Goal: Transaction & Acquisition: Purchase product/service

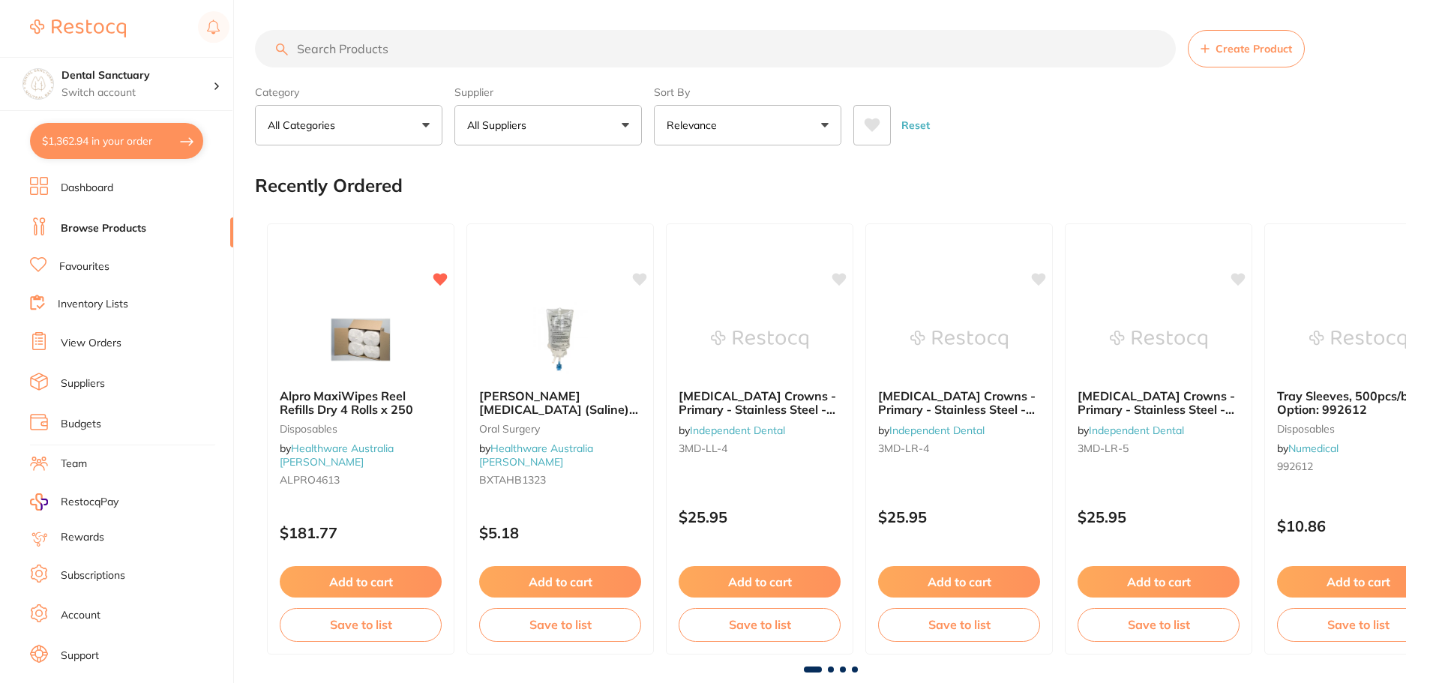
click at [89, 426] on link "Budgets" at bounding box center [81, 424] width 41 height 15
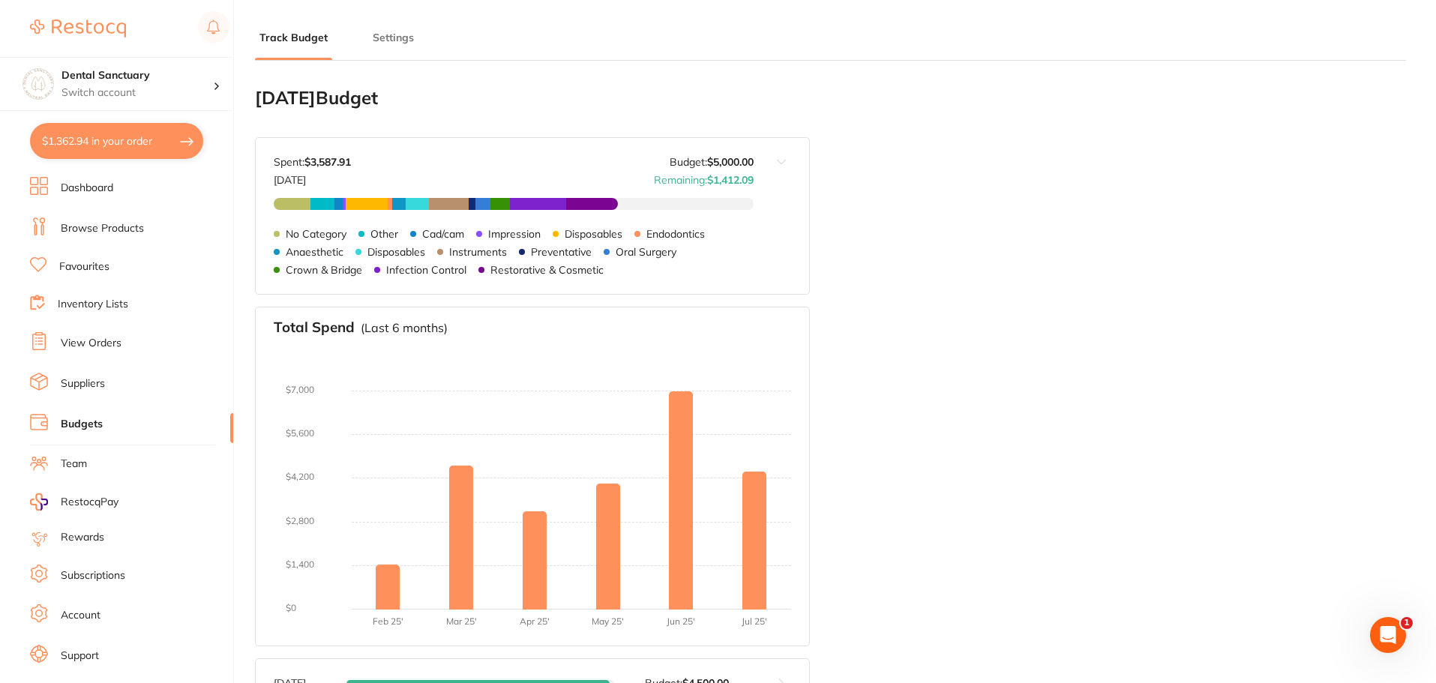
click at [85, 227] on link "Browse Products" at bounding box center [102, 228] width 83 height 15
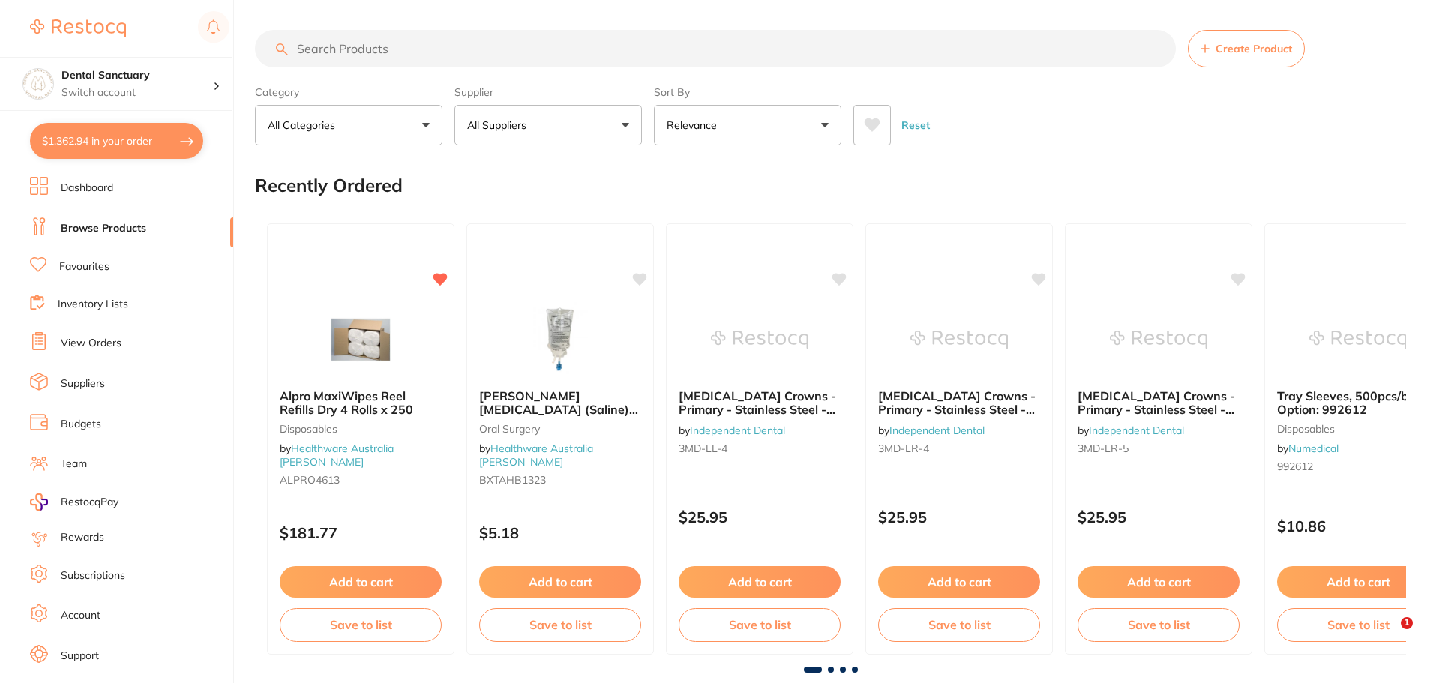
click at [490, 53] on input "search" at bounding box center [715, 49] width 921 height 38
type input "bite registration"
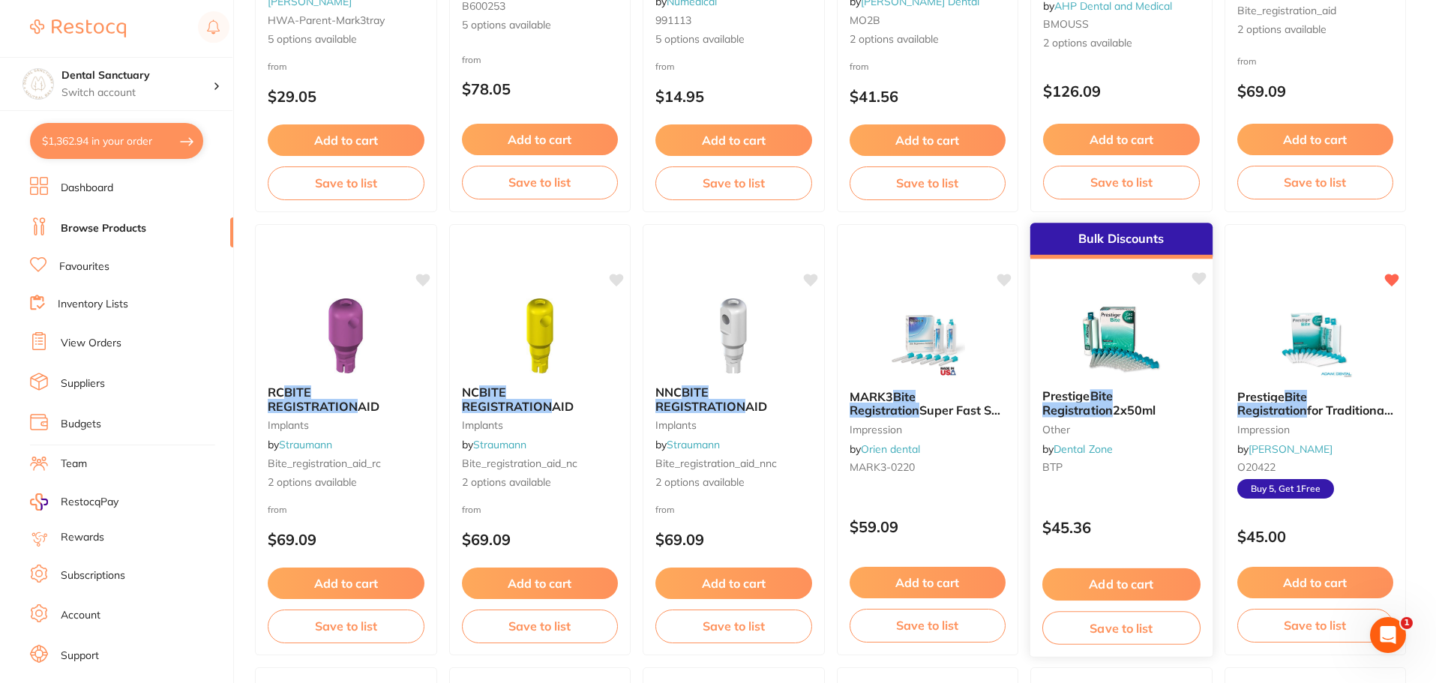
scroll to position [900, 0]
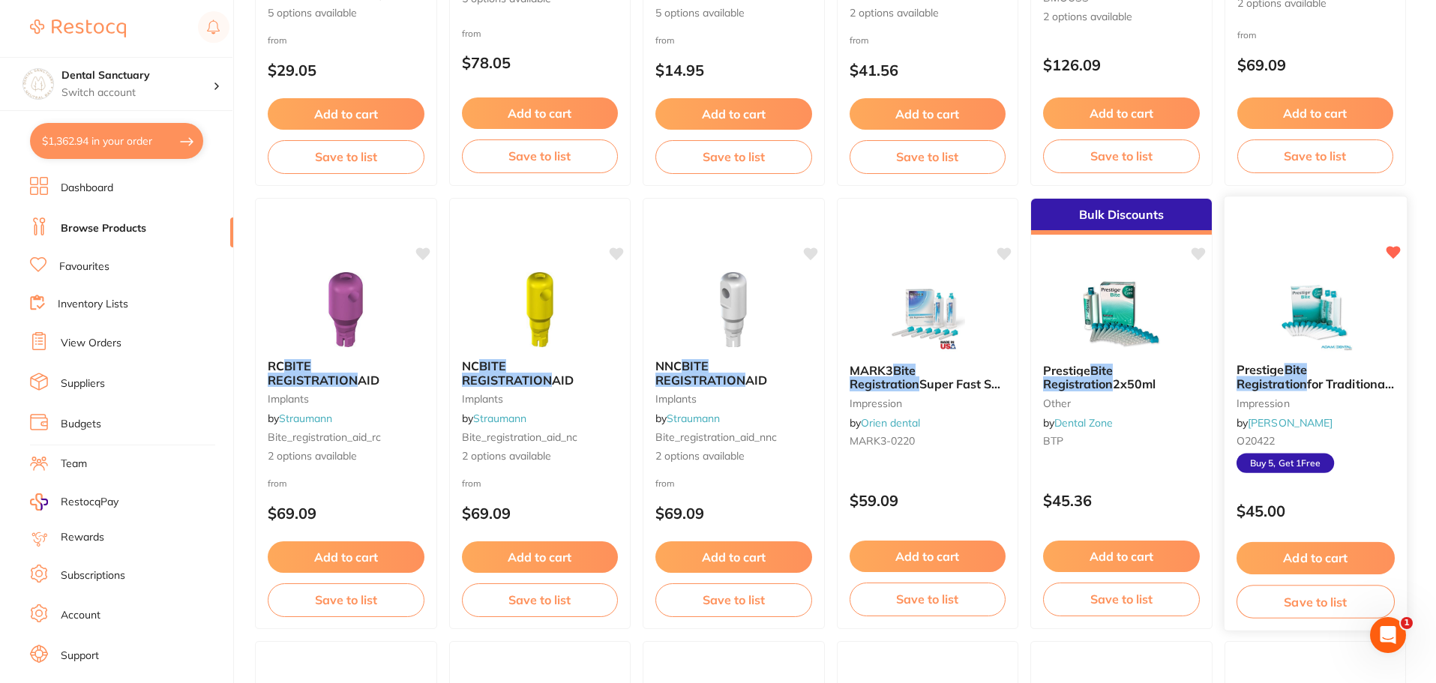
click at [1303, 461] on span "Buy 5, Get 1 Free" at bounding box center [1285, 464] width 98 height 20
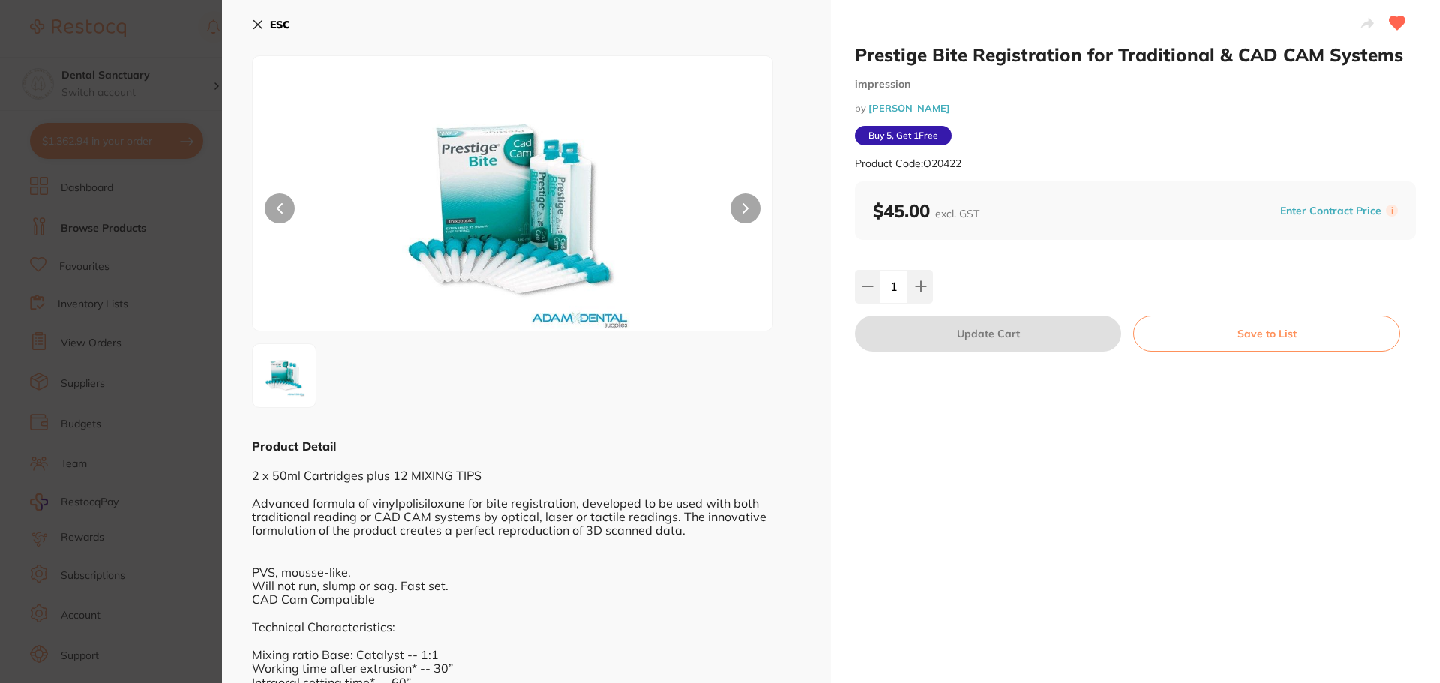
drag, startPoint x: 272, startPoint y: 27, endPoint x: 298, endPoint y: 40, distance: 28.5
click at [272, 27] on b "ESC" at bounding box center [280, 25] width 20 height 14
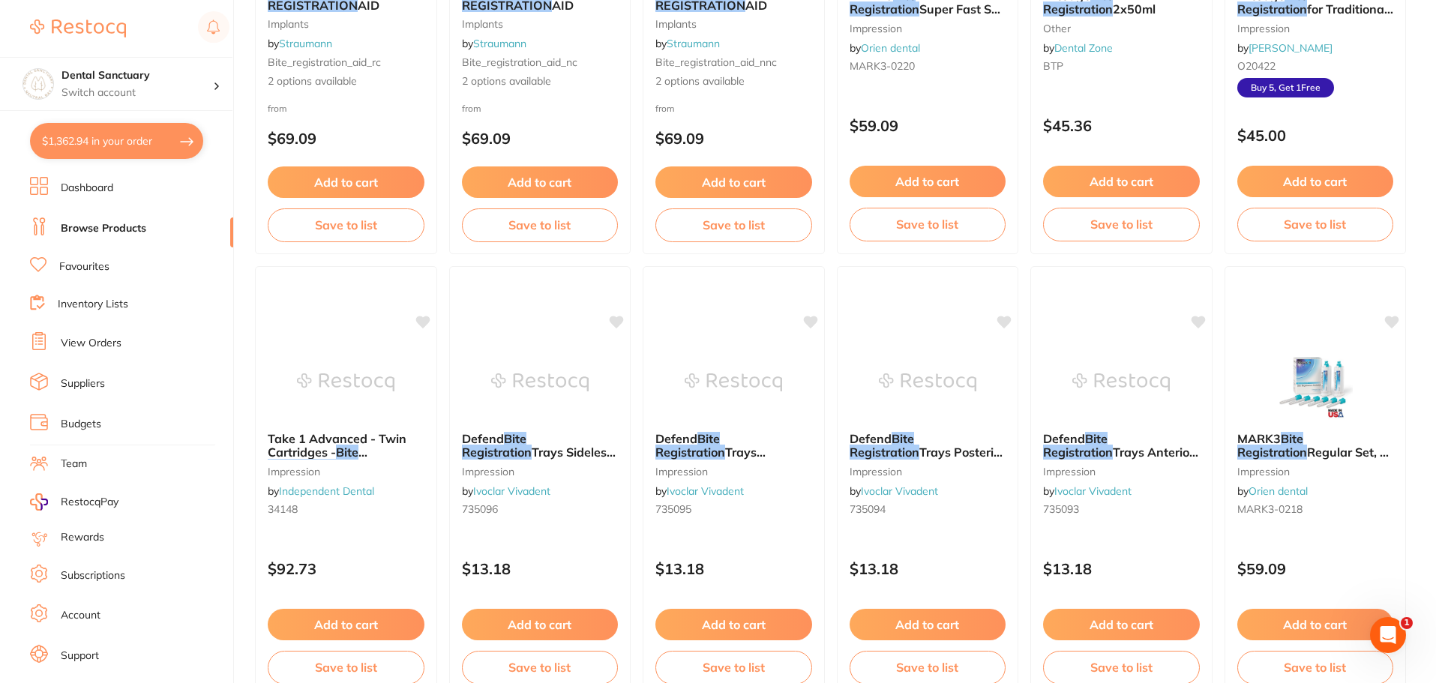
scroll to position [900, 0]
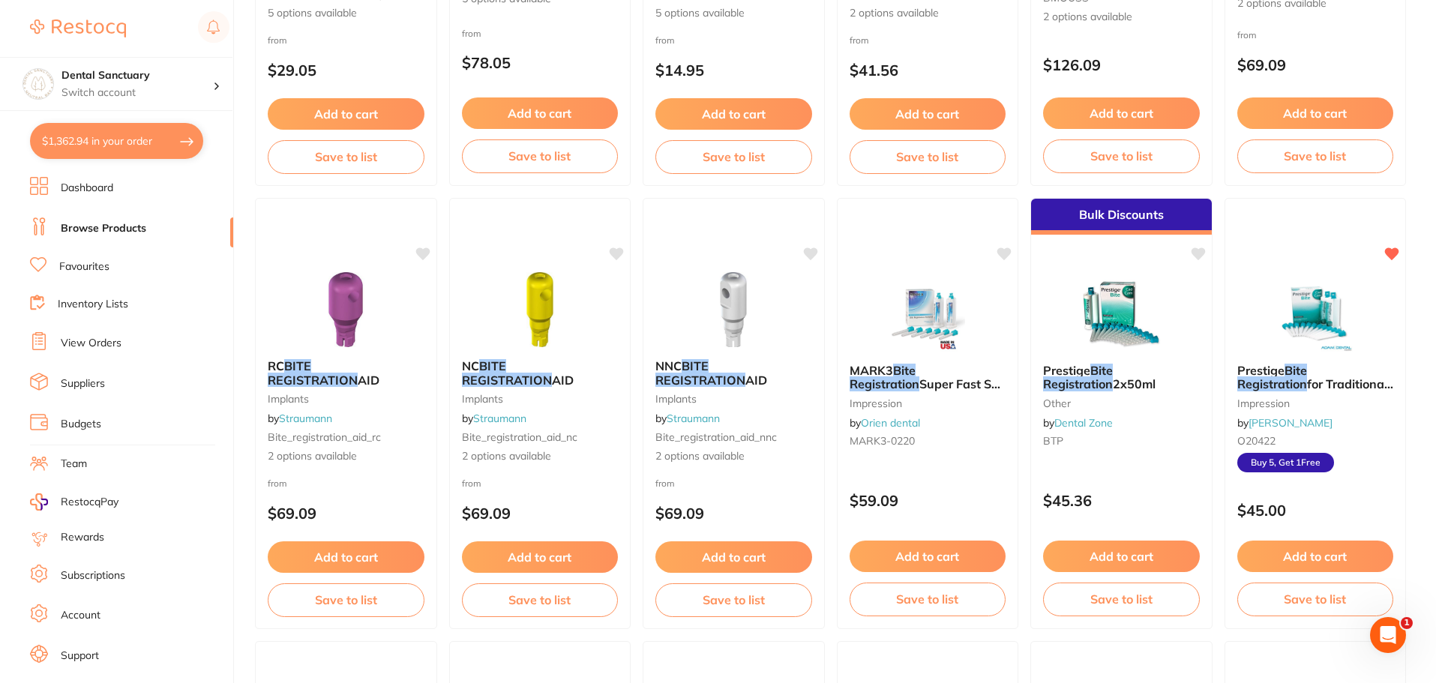
click at [98, 145] on button "$1,362.94 in your order" at bounding box center [116, 141] width 173 height 36
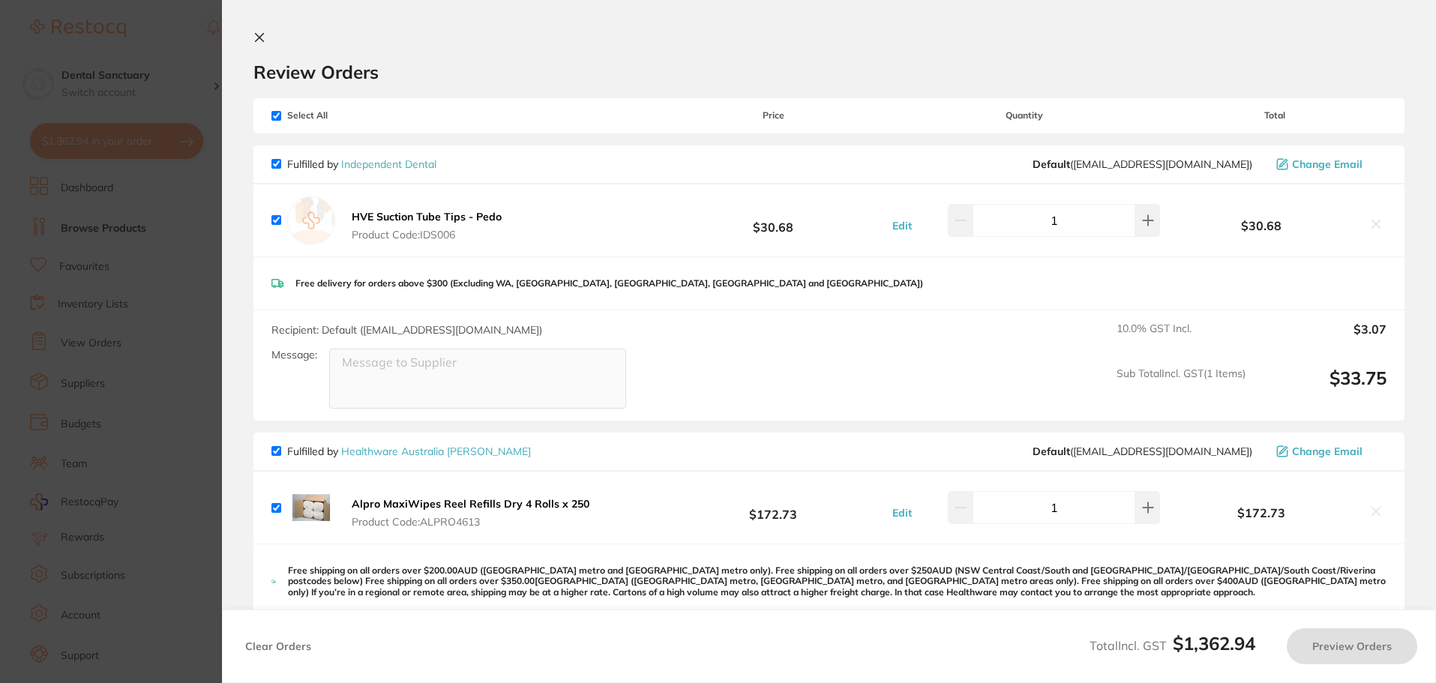
checkbox input "true"
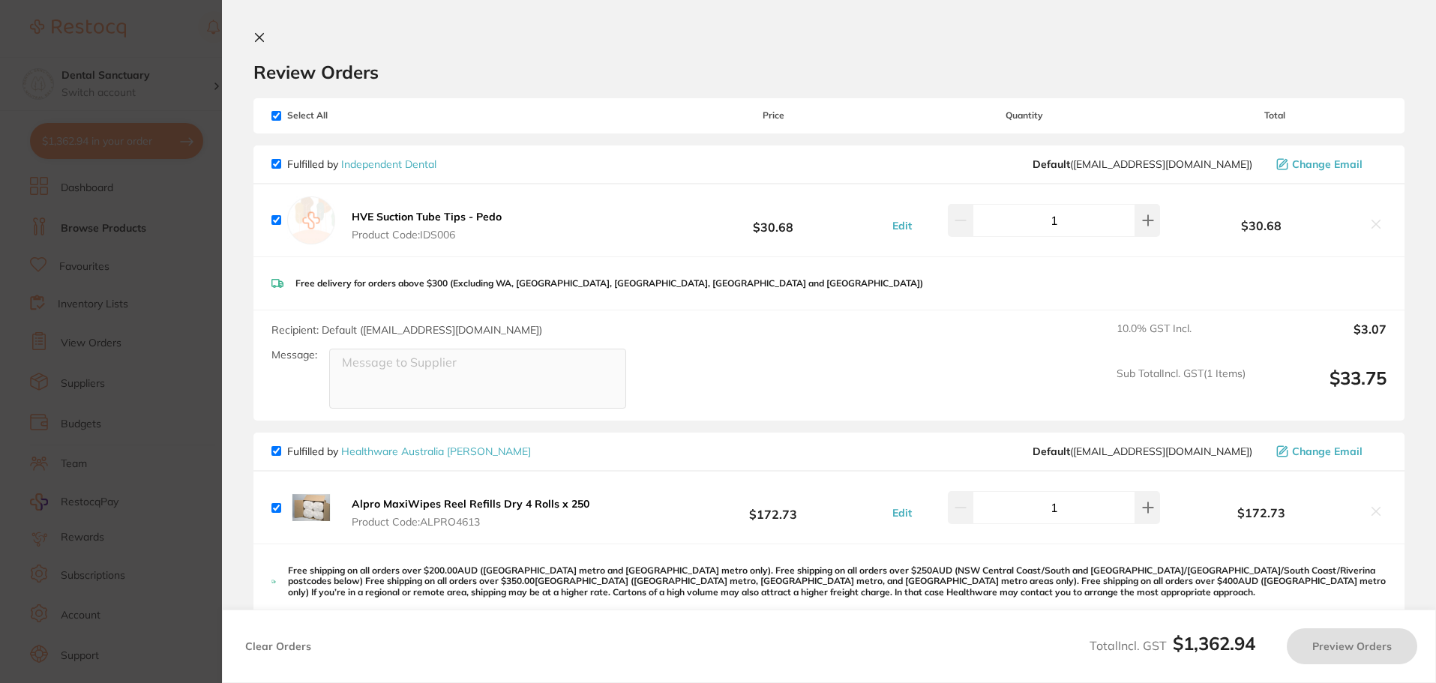
checkbox input "true"
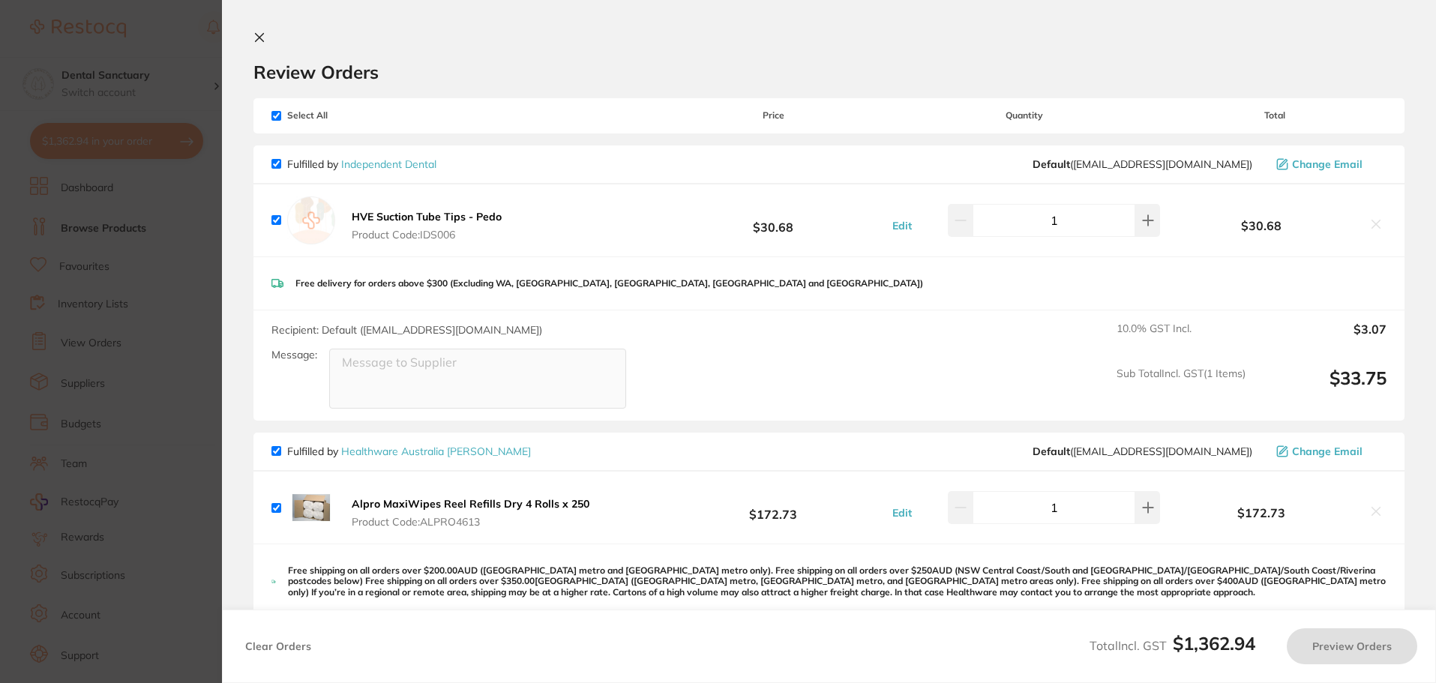
checkbox input "true"
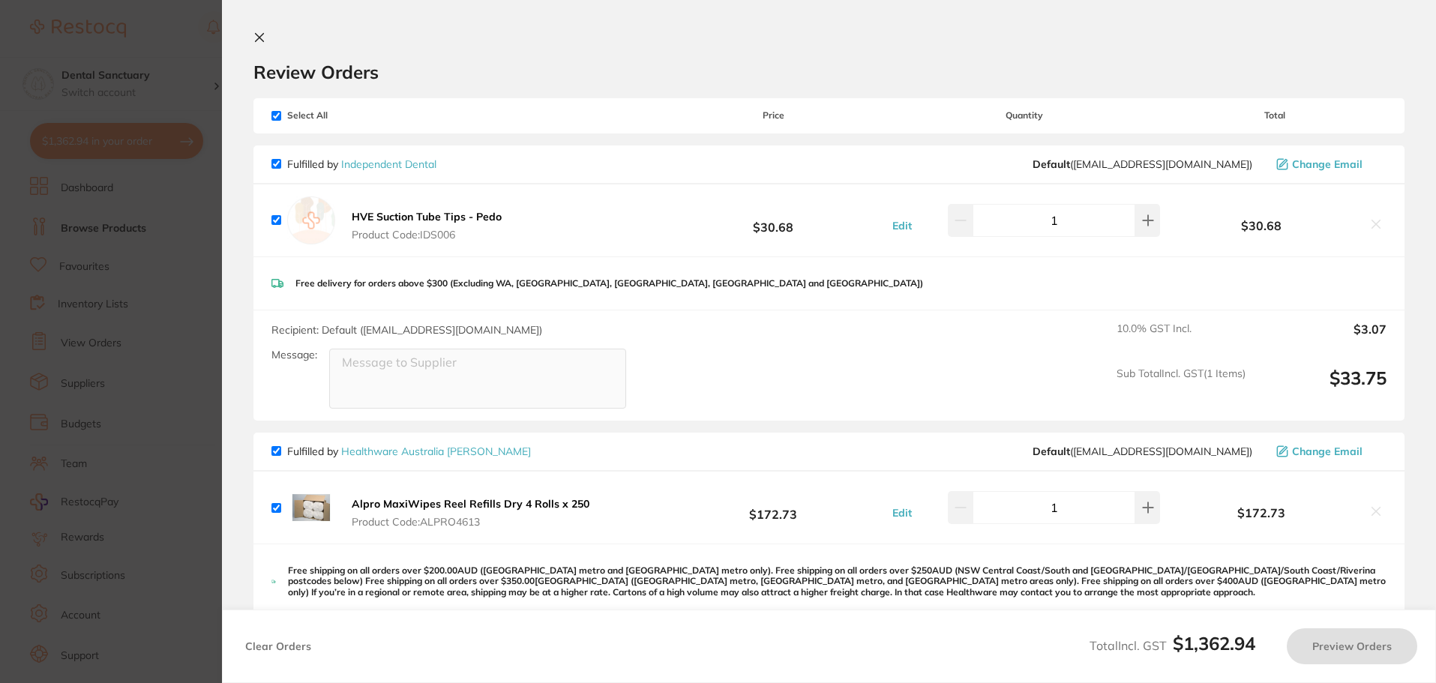
checkbox input "true"
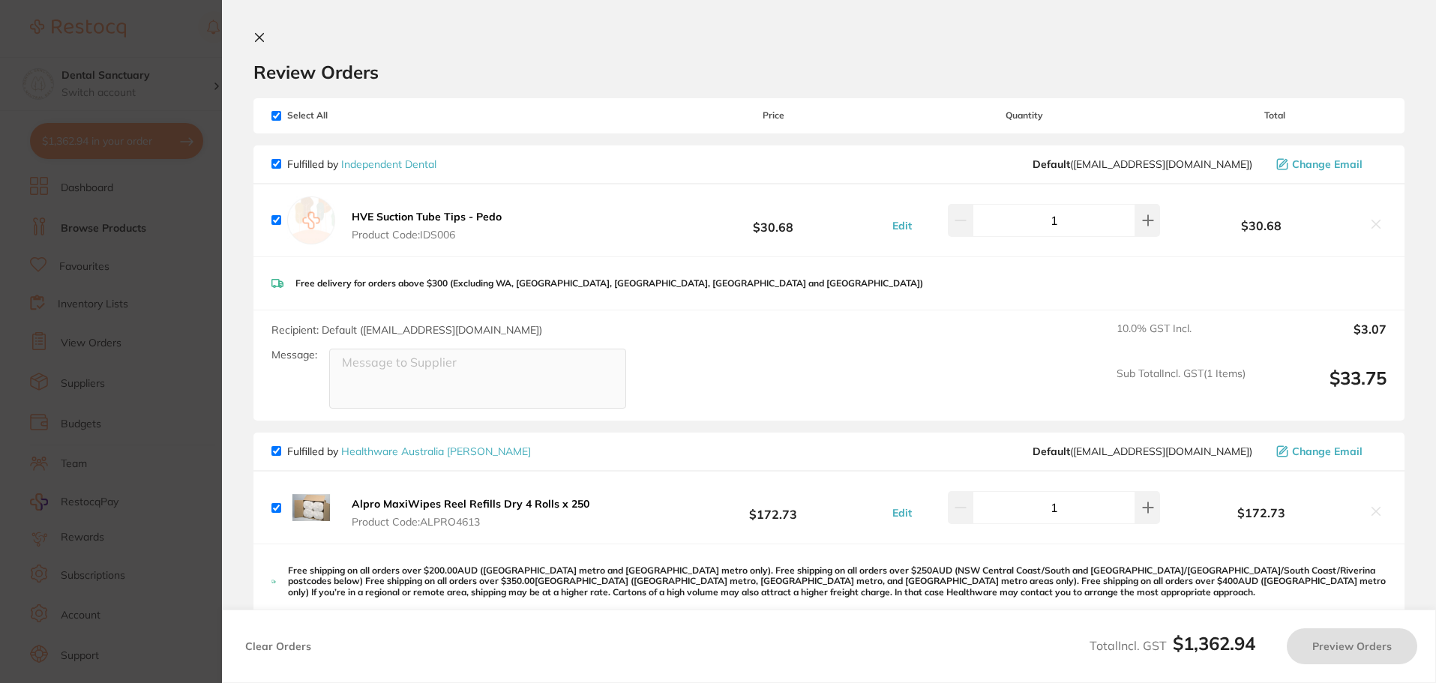
checkbox input "true"
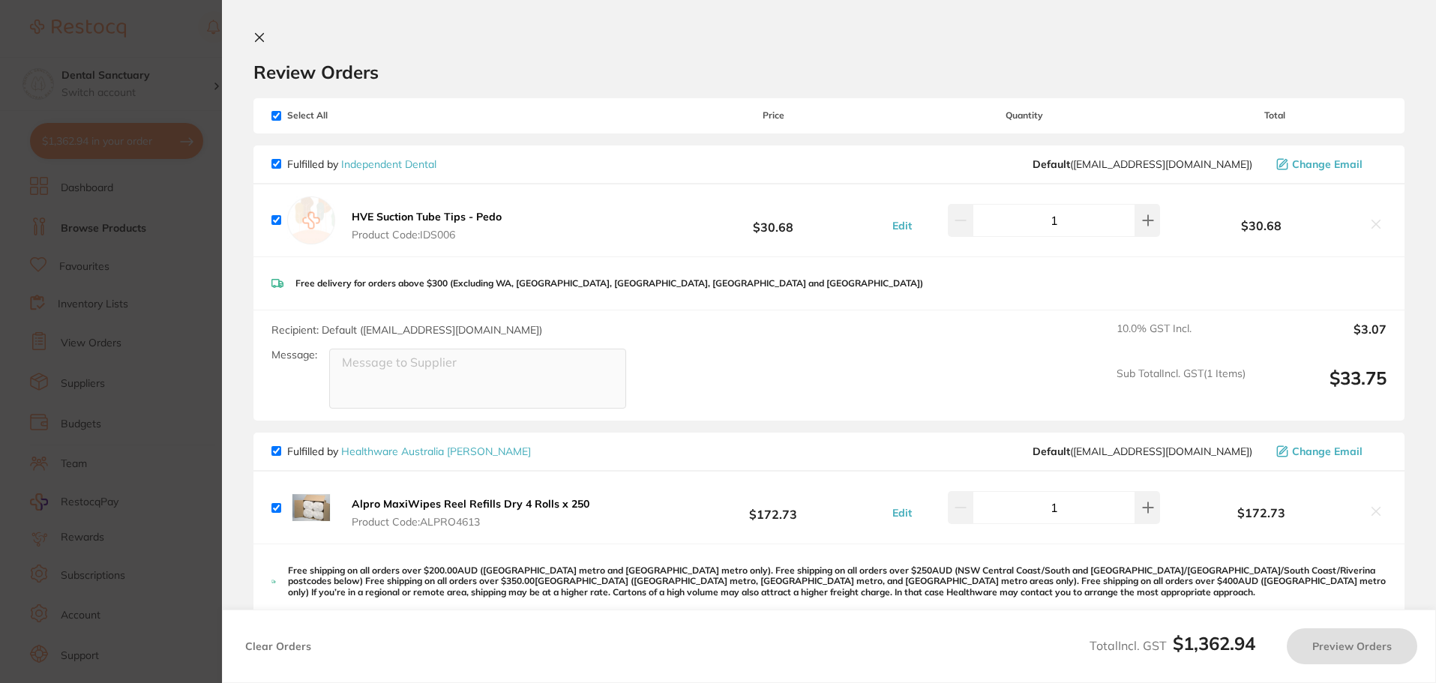
checkbox input "true"
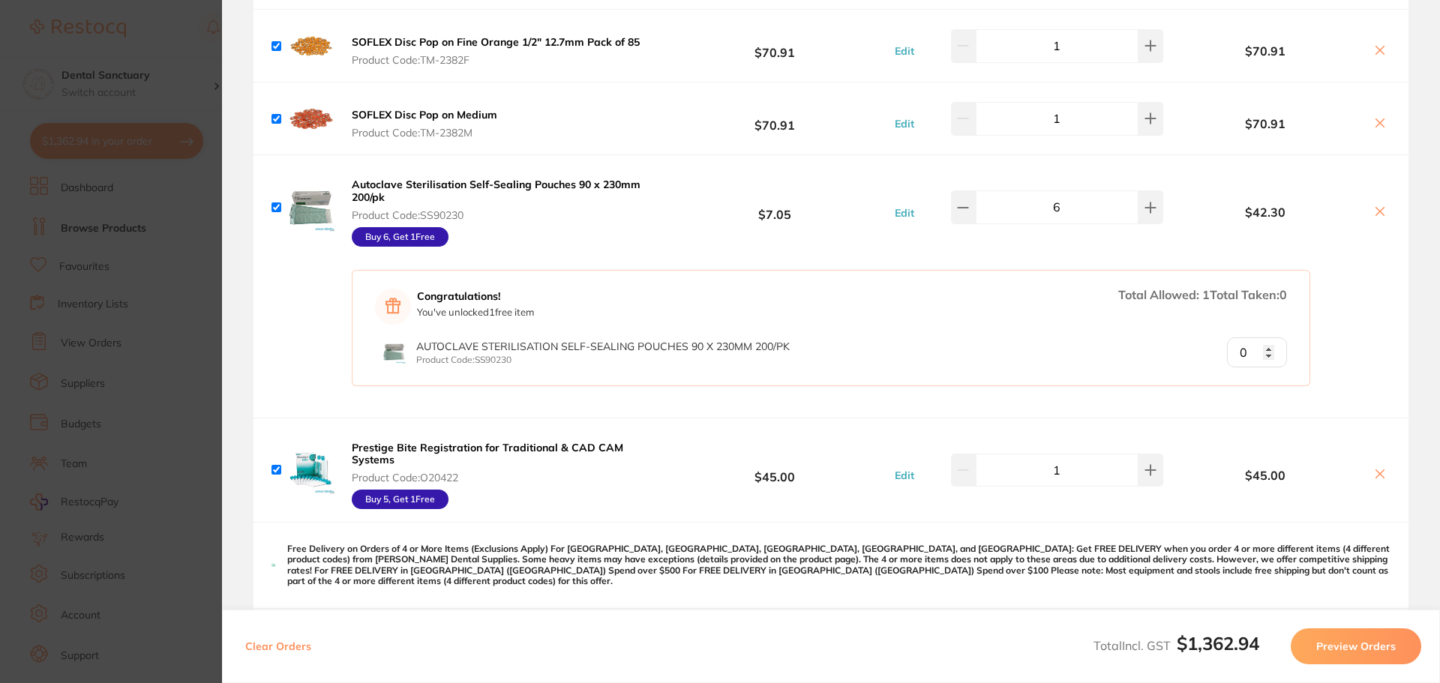
scroll to position [1725, 0]
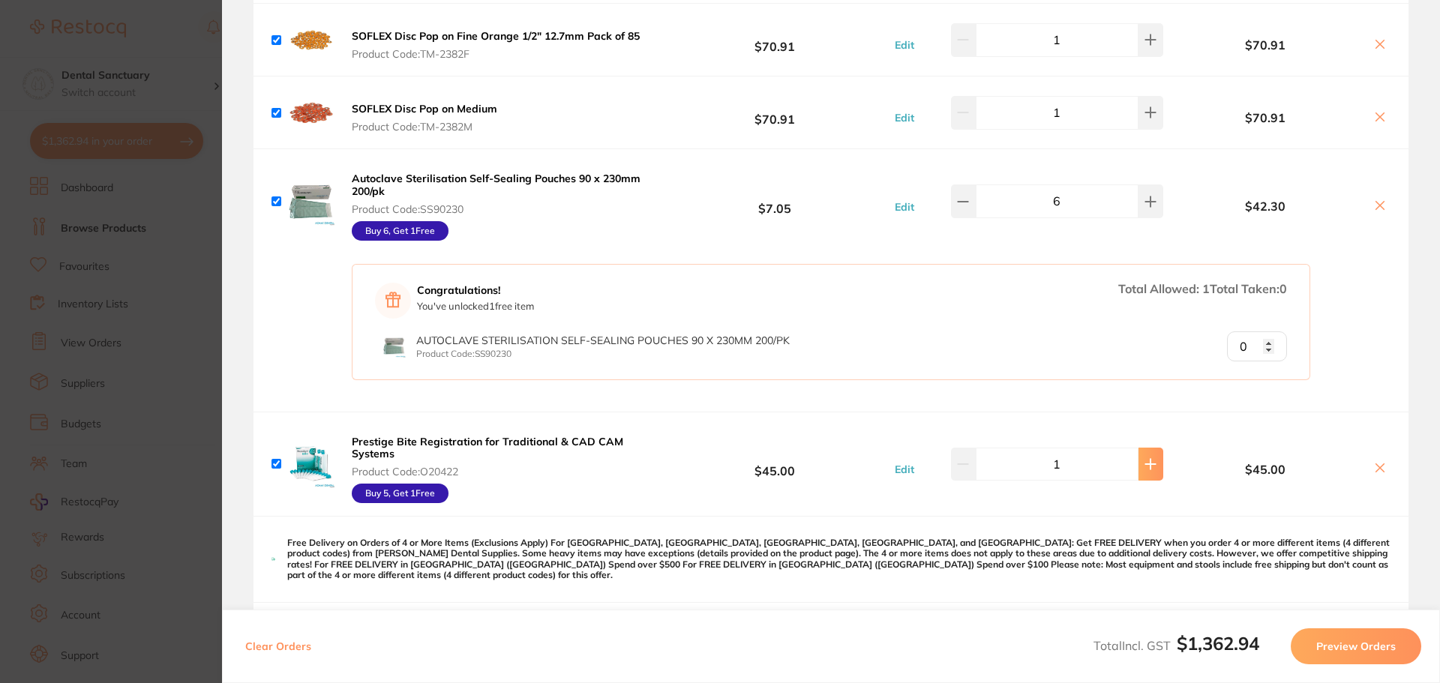
click at [1148, 463] on icon at bounding box center [1151, 464] width 12 height 12
type input "2"
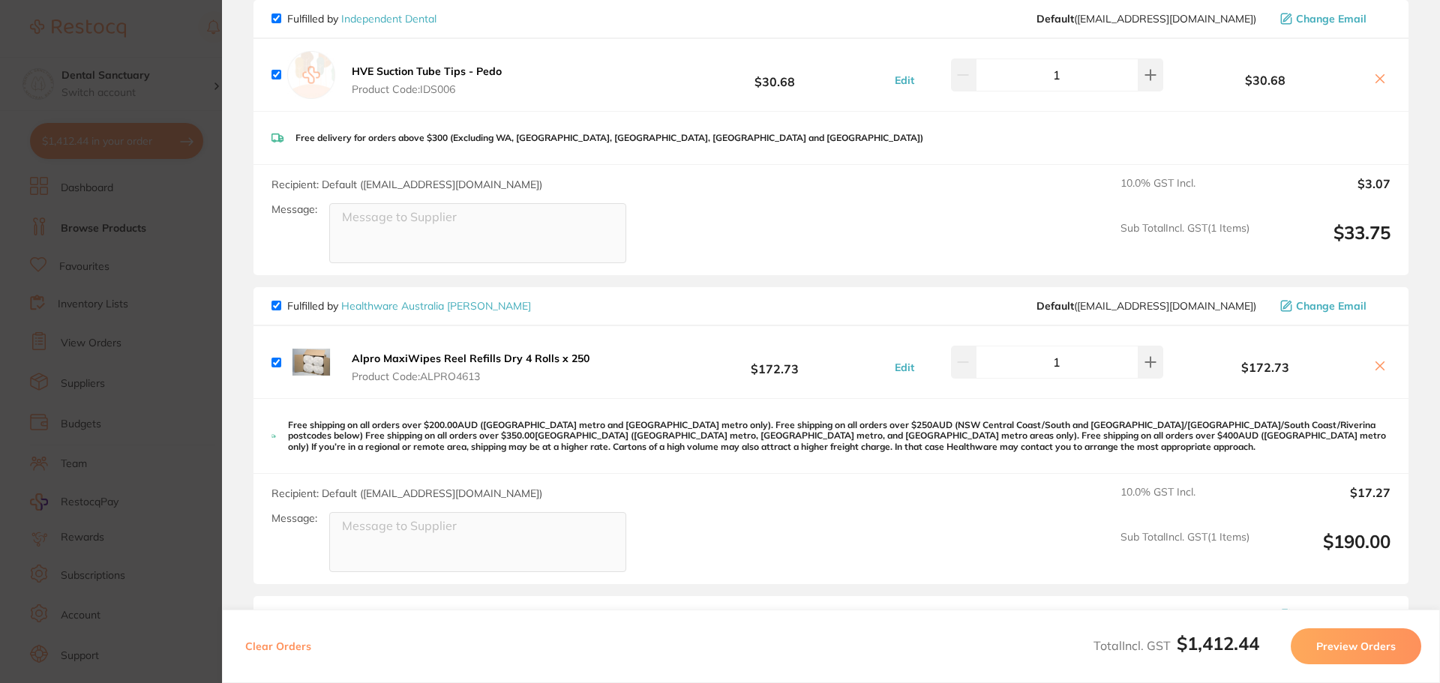
scroll to position [0, 0]
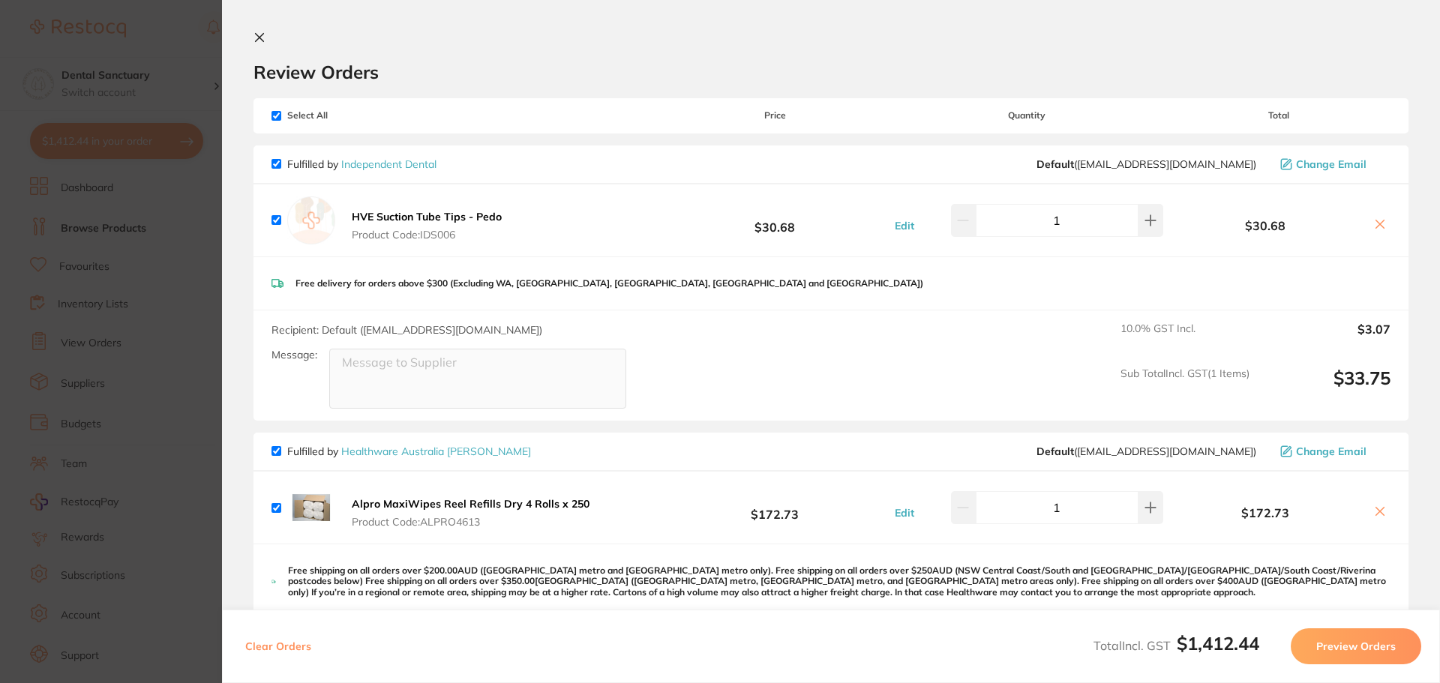
click at [257, 34] on icon at bounding box center [260, 38] width 8 height 8
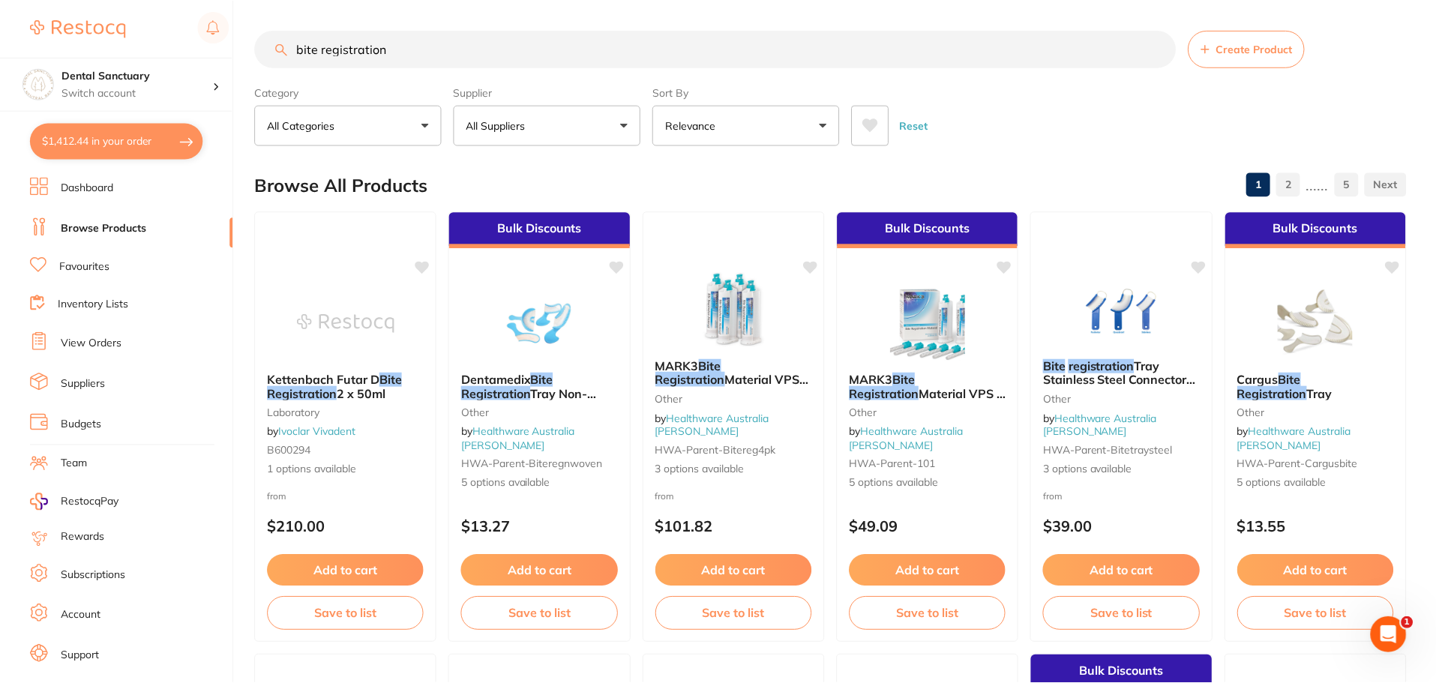
scroll to position [900, 0]
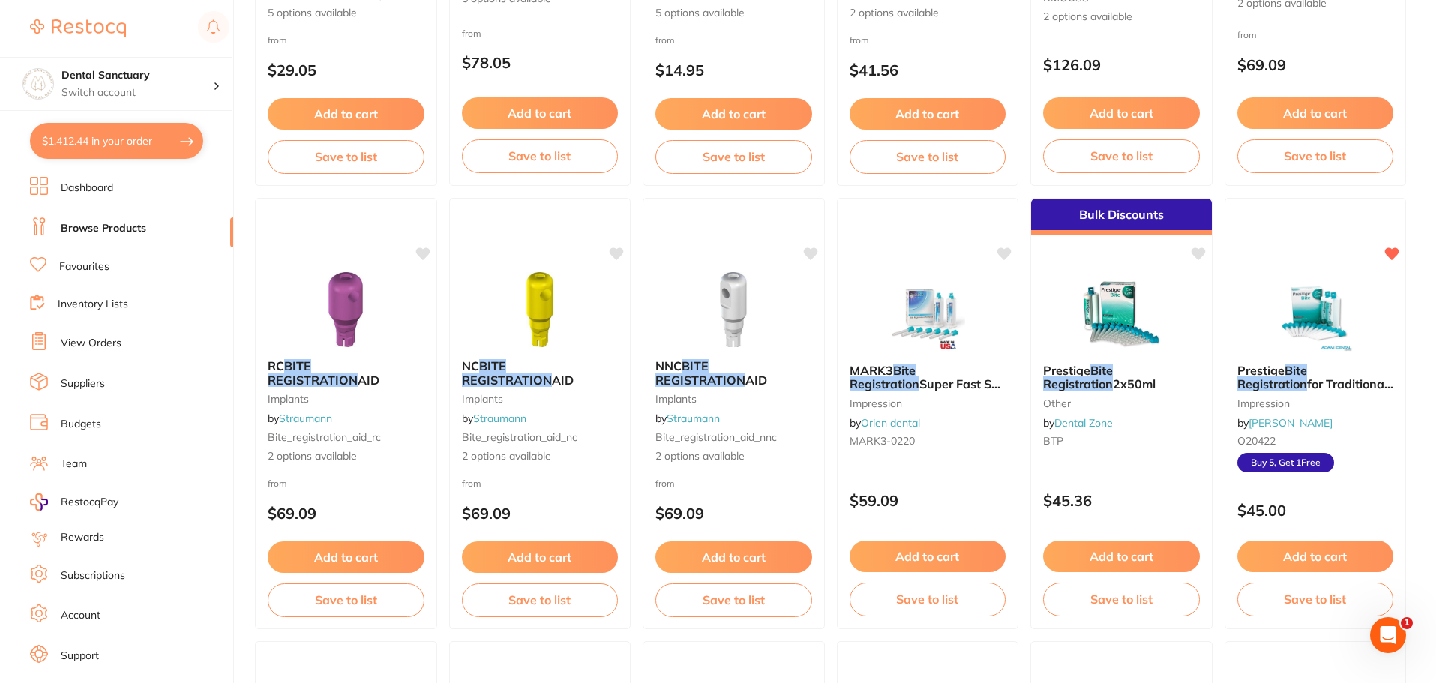
click at [98, 264] on link "Favourites" at bounding box center [84, 267] width 50 height 15
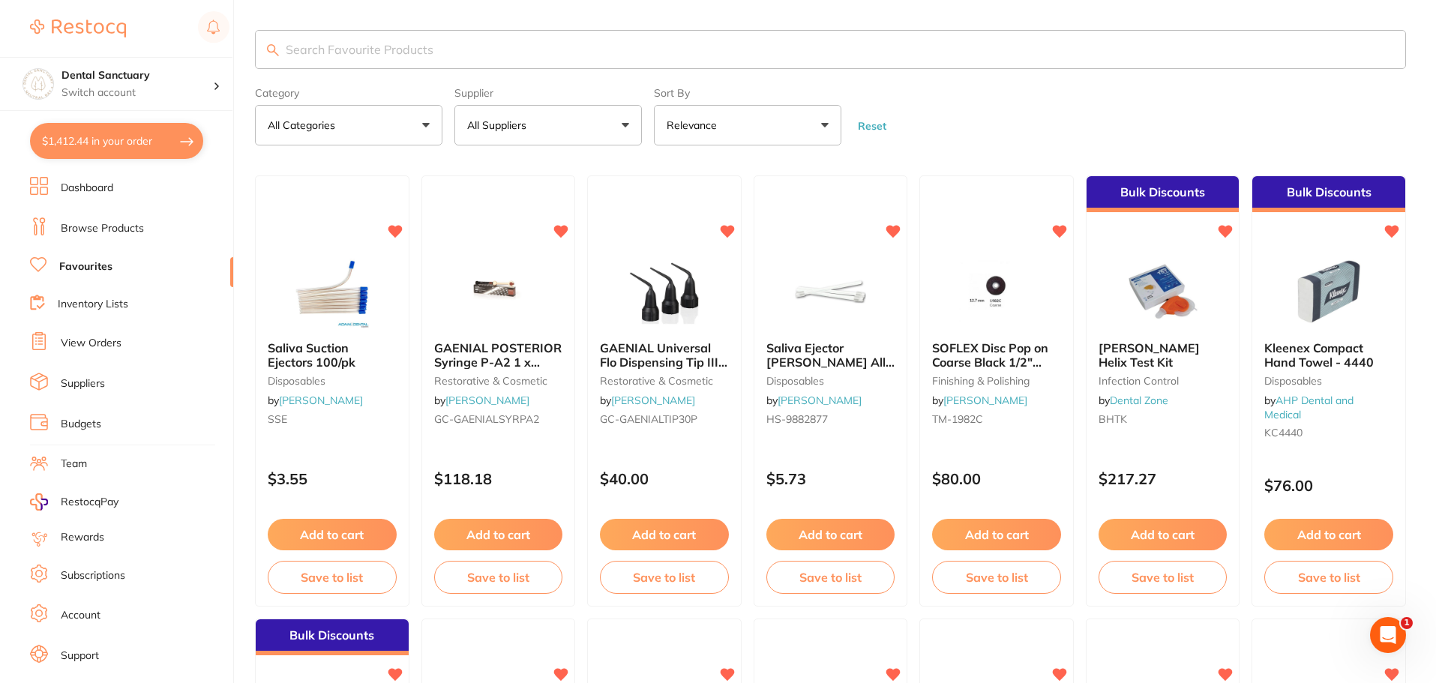
click at [494, 120] on p "All Suppliers" at bounding box center [499, 125] width 65 height 15
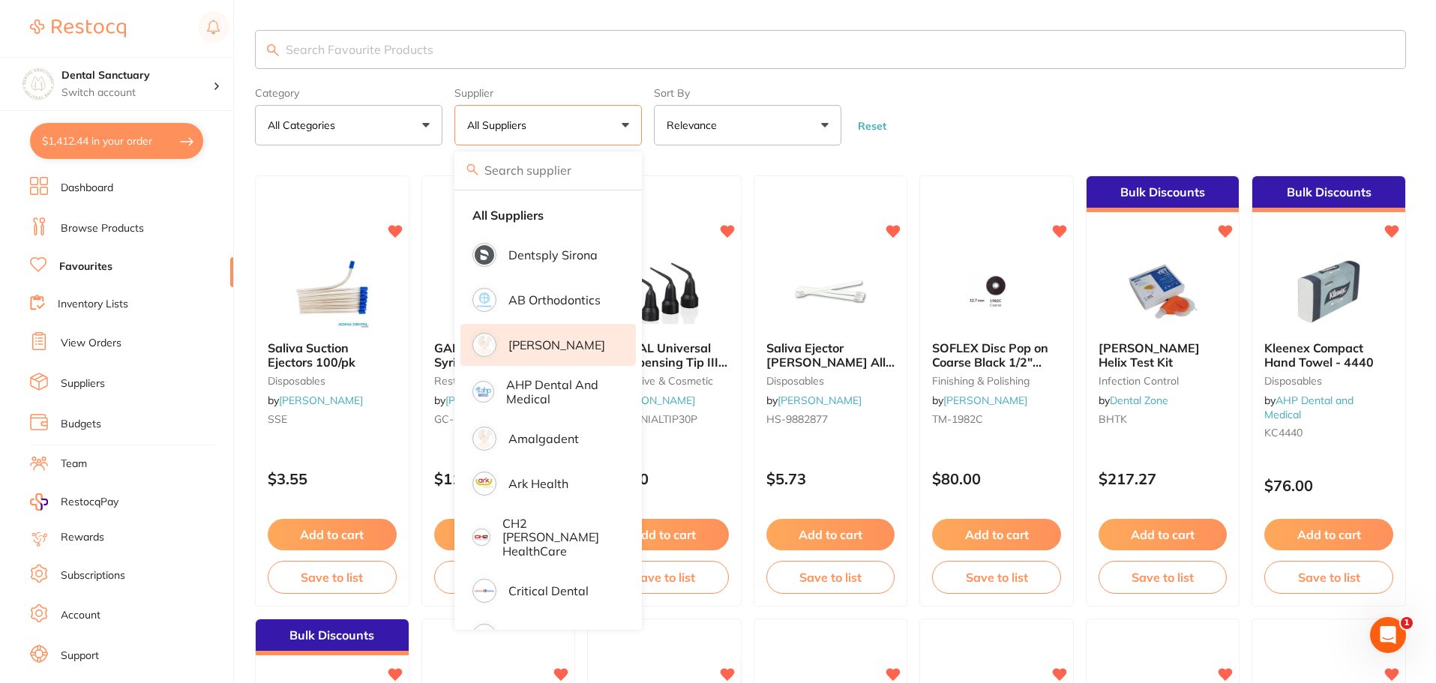
click at [529, 338] on p "[PERSON_NAME]" at bounding box center [557, 345] width 97 height 14
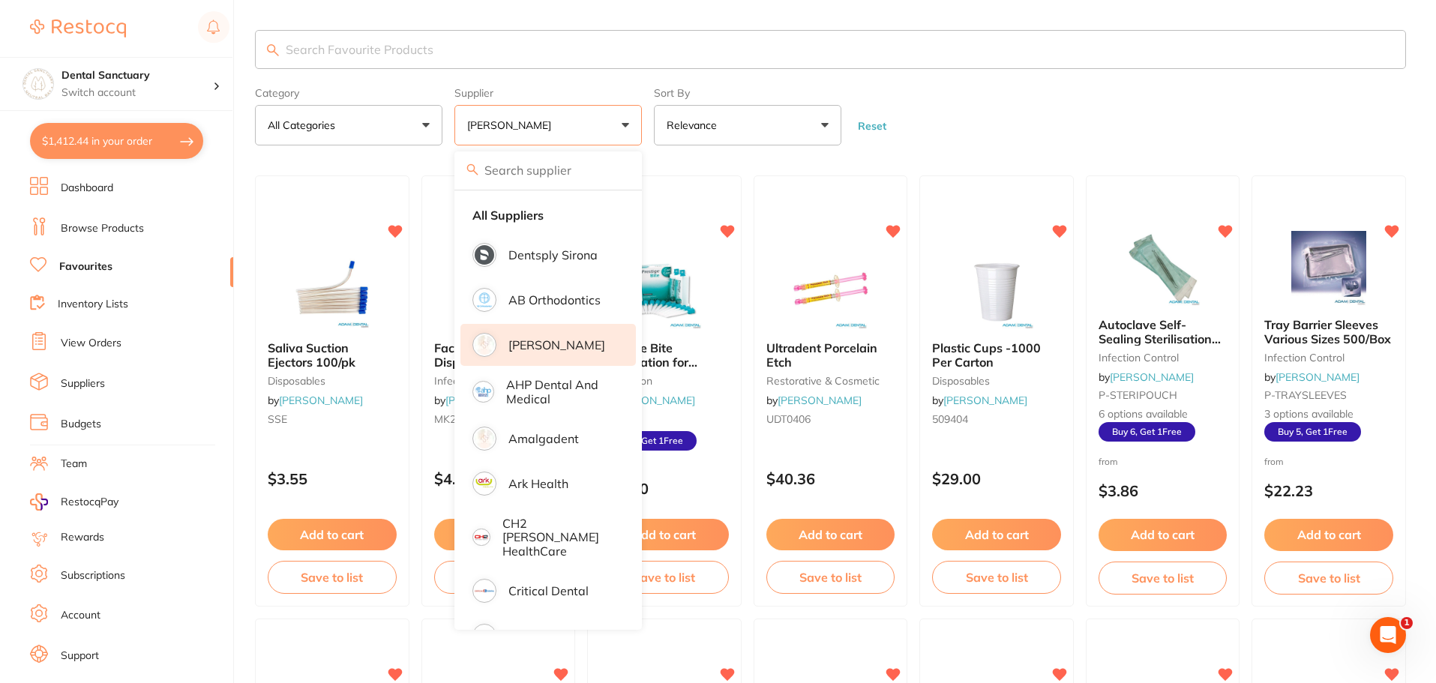
click at [488, 58] on input "search" at bounding box center [830, 49] width 1151 height 39
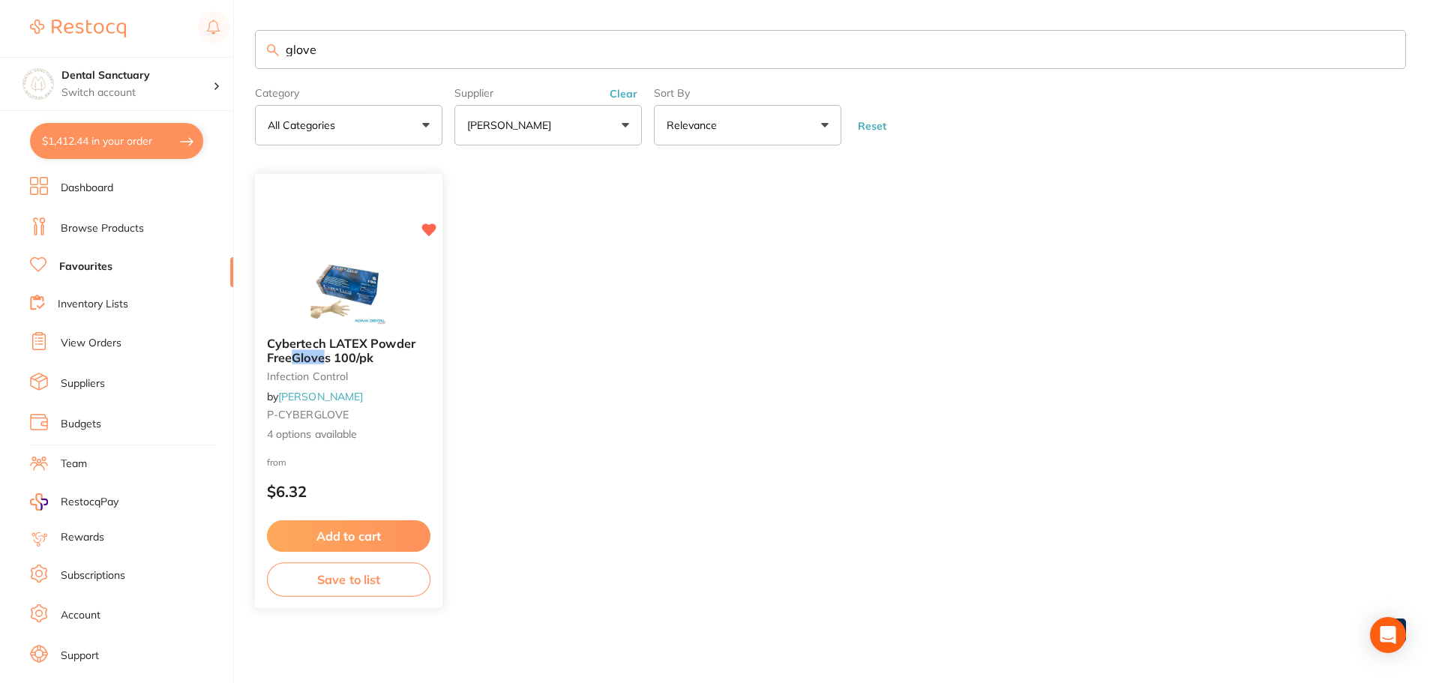
type input "glove"
click at [324, 359] on em "Glove" at bounding box center [308, 357] width 32 height 15
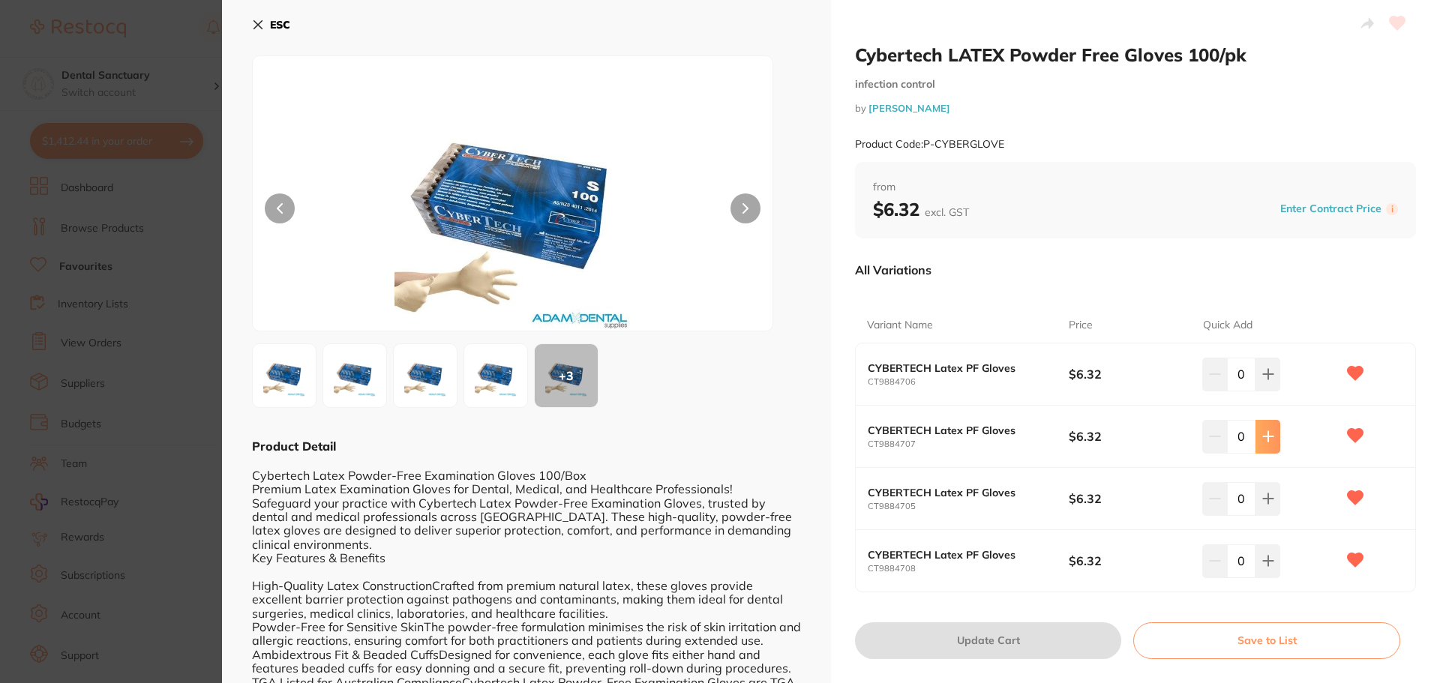
click at [1259, 438] on button at bounding box center [1268, 436] width 25 height 33
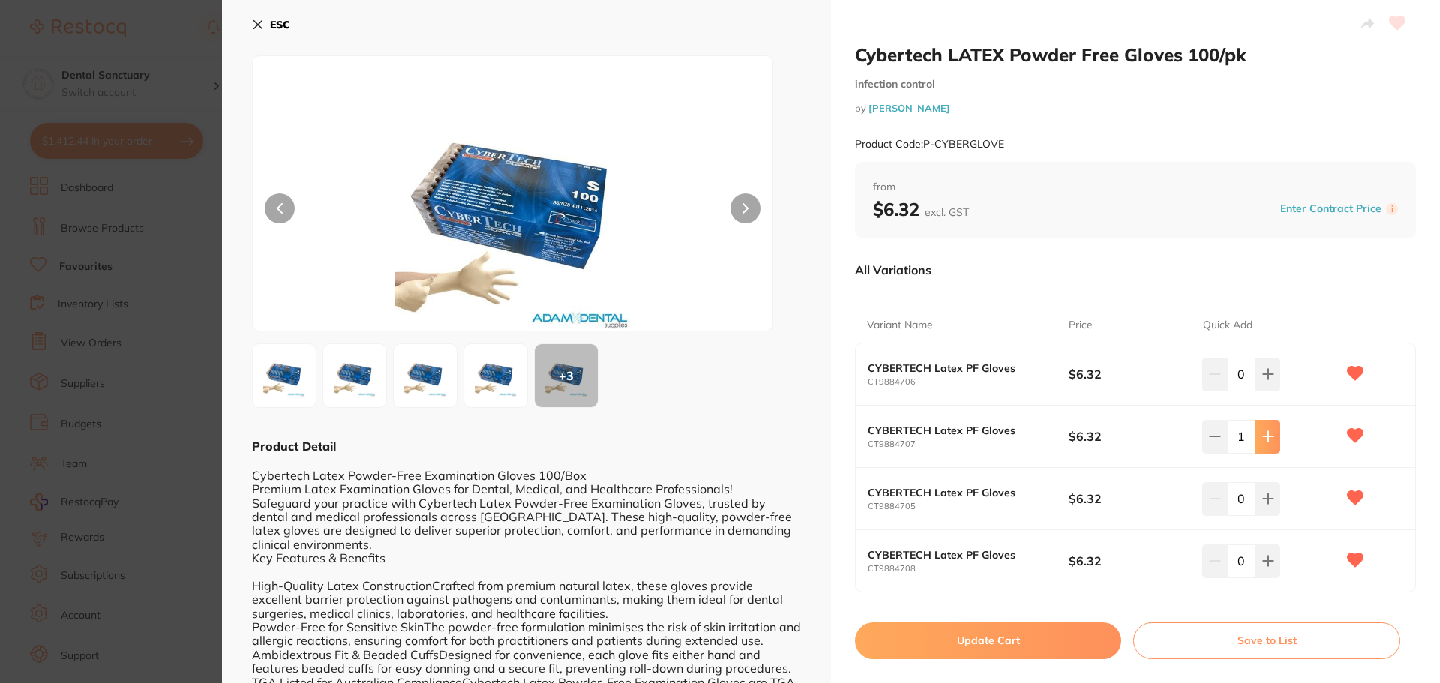
click at [1262, 438] on icon at bounding box center [1268, 437] width 12 height 12
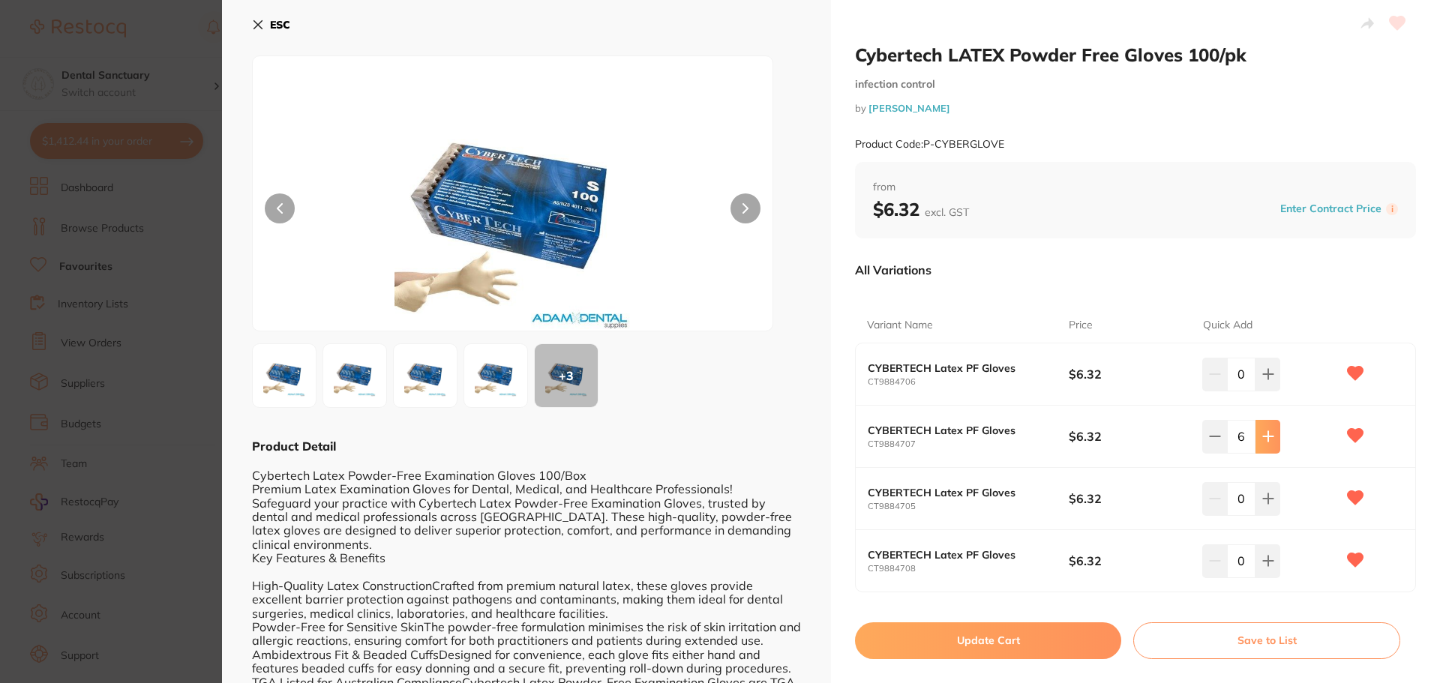
click at [1262, 438] on icon at bounding box center [1268, 437] width 12 height 12
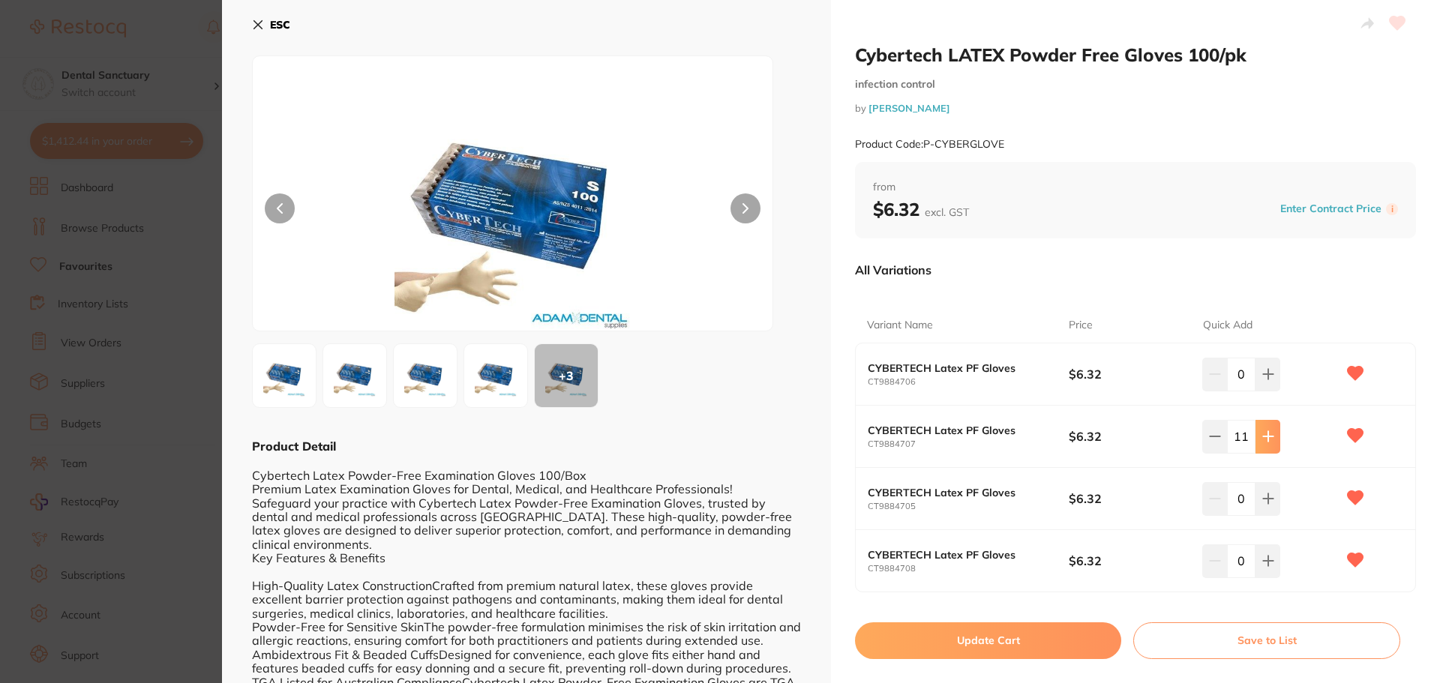
click at [1262, 438] on icon at bounding box center [1268, 437] width 12 height 12
click at [1211, 435] on icon at bounding box center [1215, 437] width 12 height 12
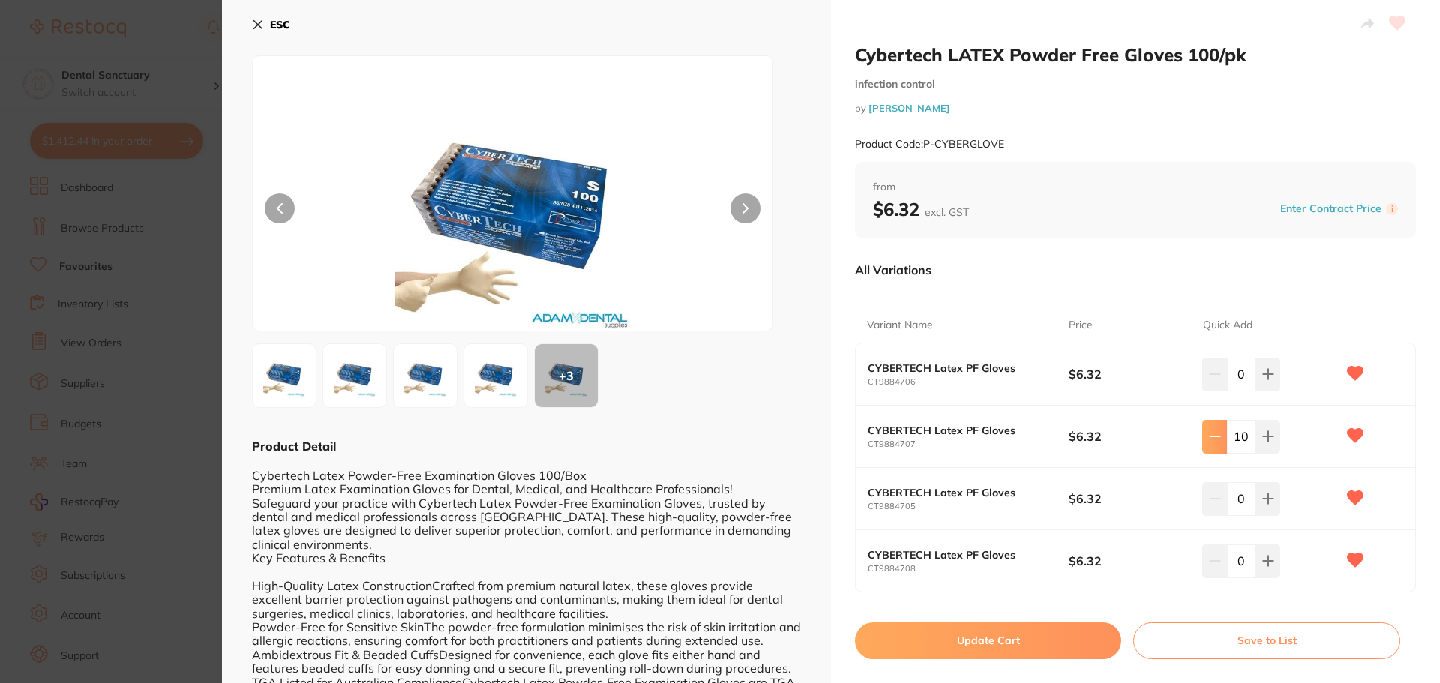
click at [1211, 435] on icon at bounding box center [1215, 437] width 12 height 12
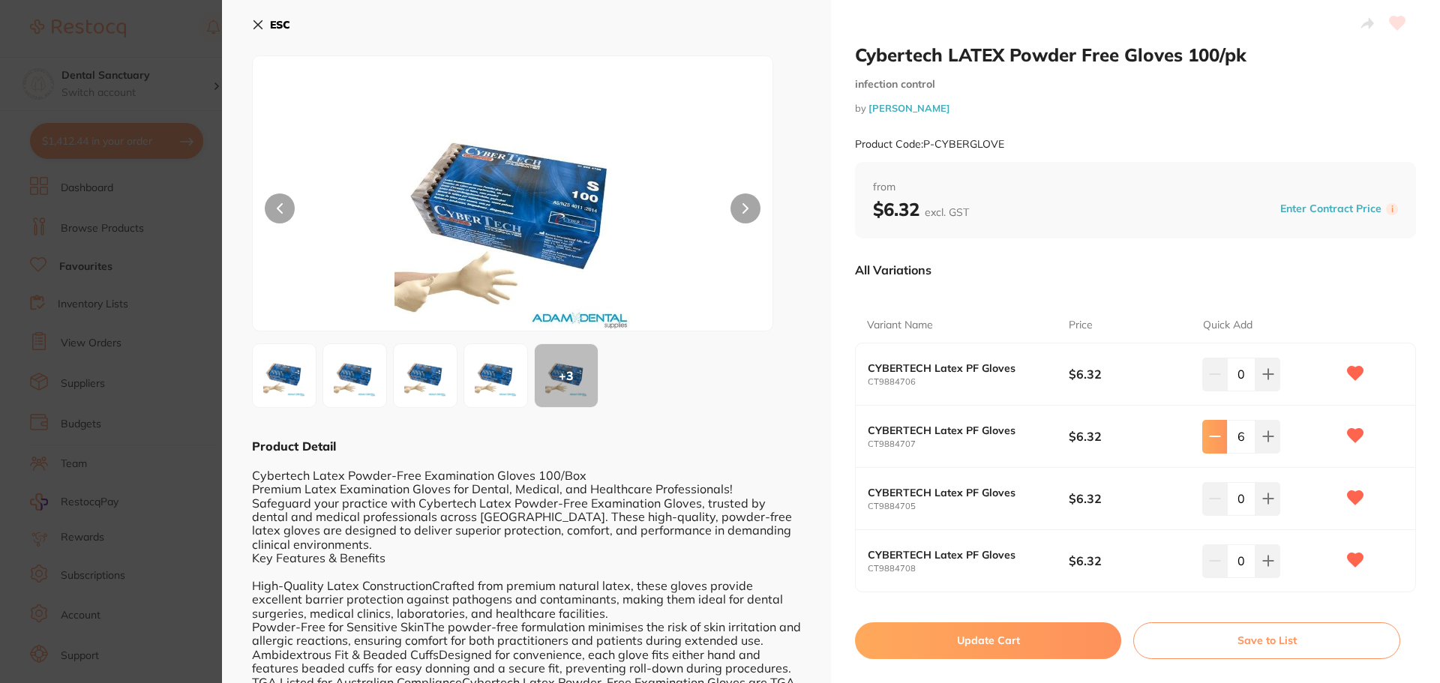
type input "5"
click at [989, 644] on button "Update Cart" at bounding box center [988, 641] width 266 height 36
checkbox input "false"
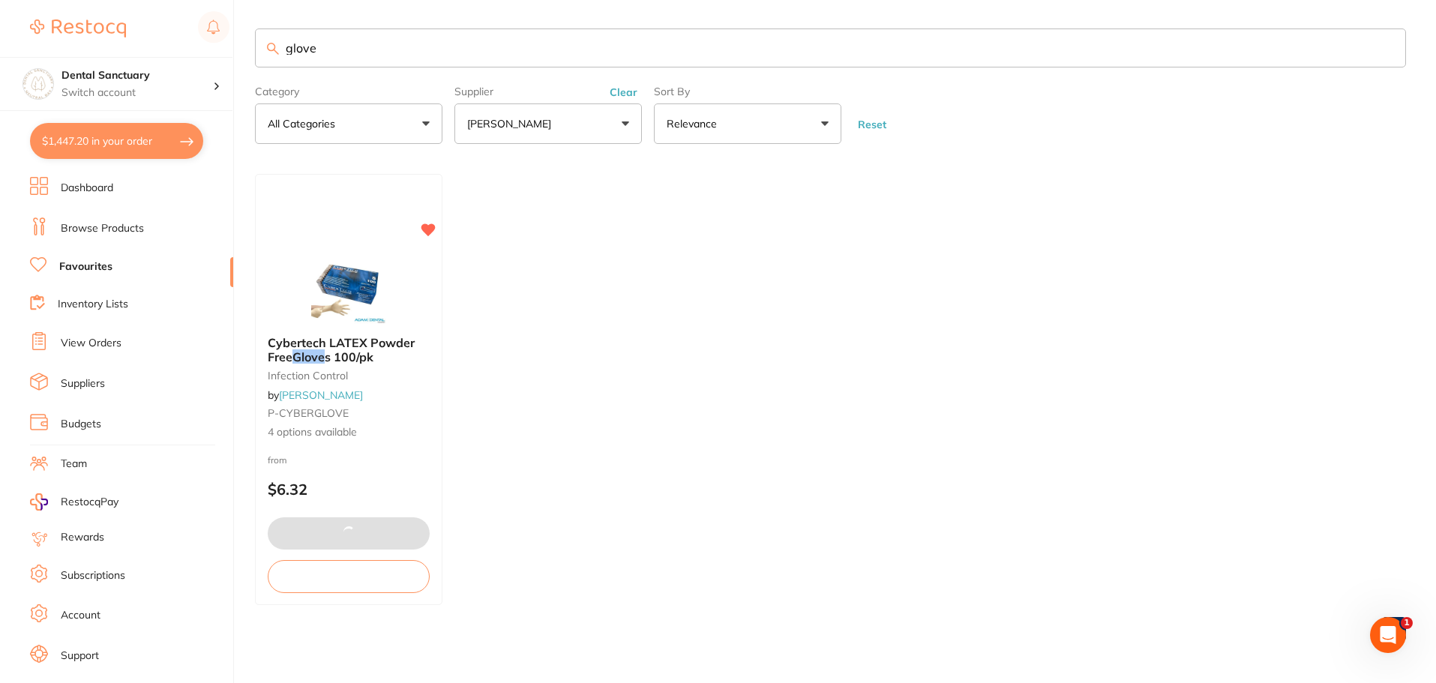
click at [114, 149] on button "$1,447.20 in your order" at bounding box center [116, 141] width 173 height 36
checkbox input "true"
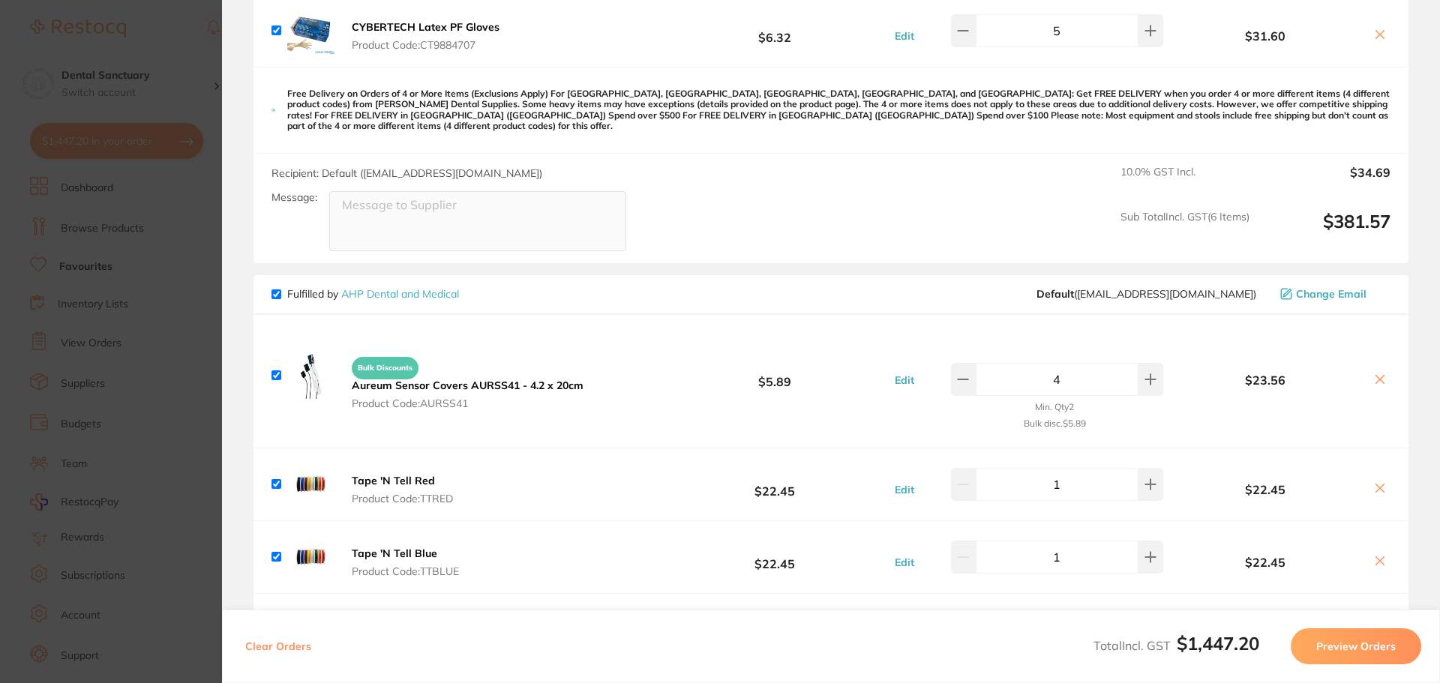
scroll to position [2250, 0]
